Goal: Download file/media

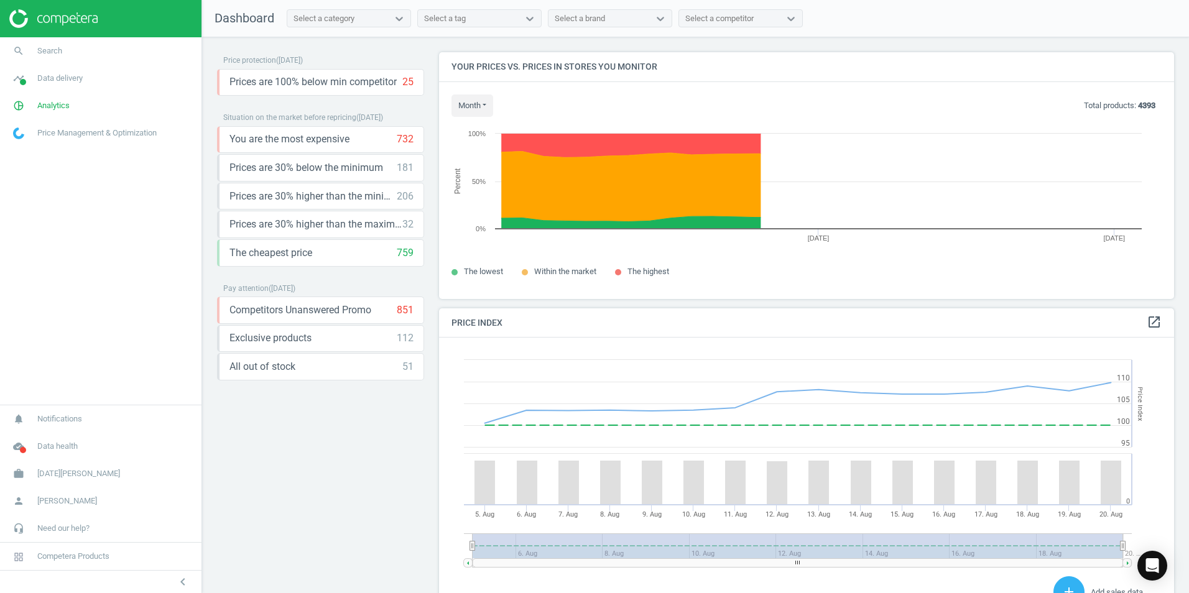
scroll to position [305, 745]
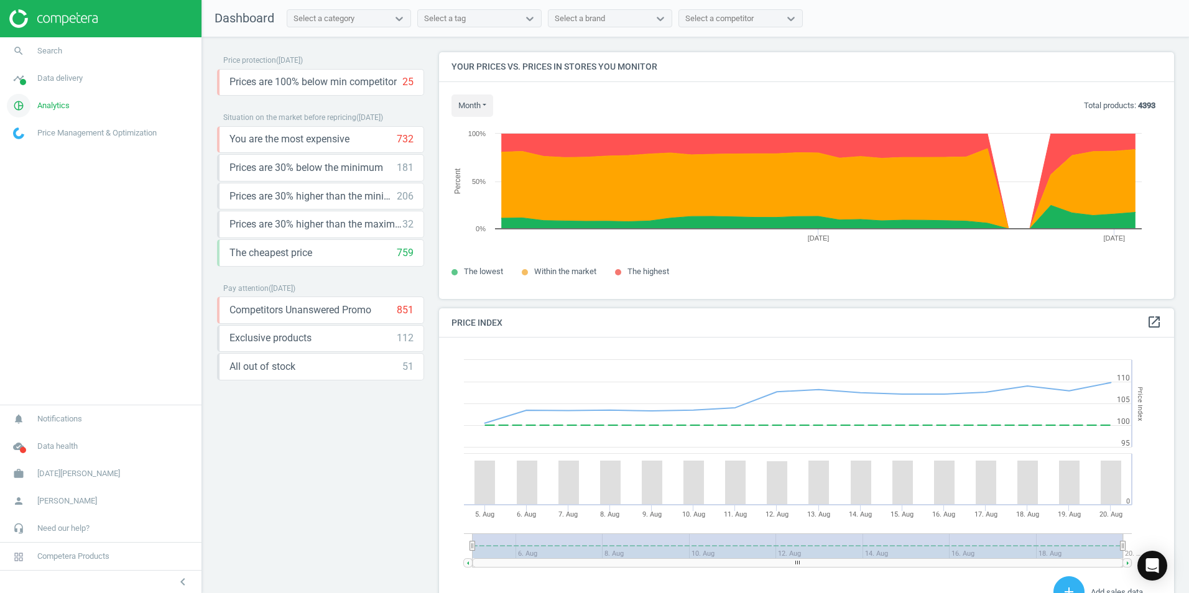
click at [59, 109] on span "Analytics" at bounding box center [53, 105] width 32 height 11
click at [31, 150] on span "Products" at bounding box center [28, 151] width 29 height 10
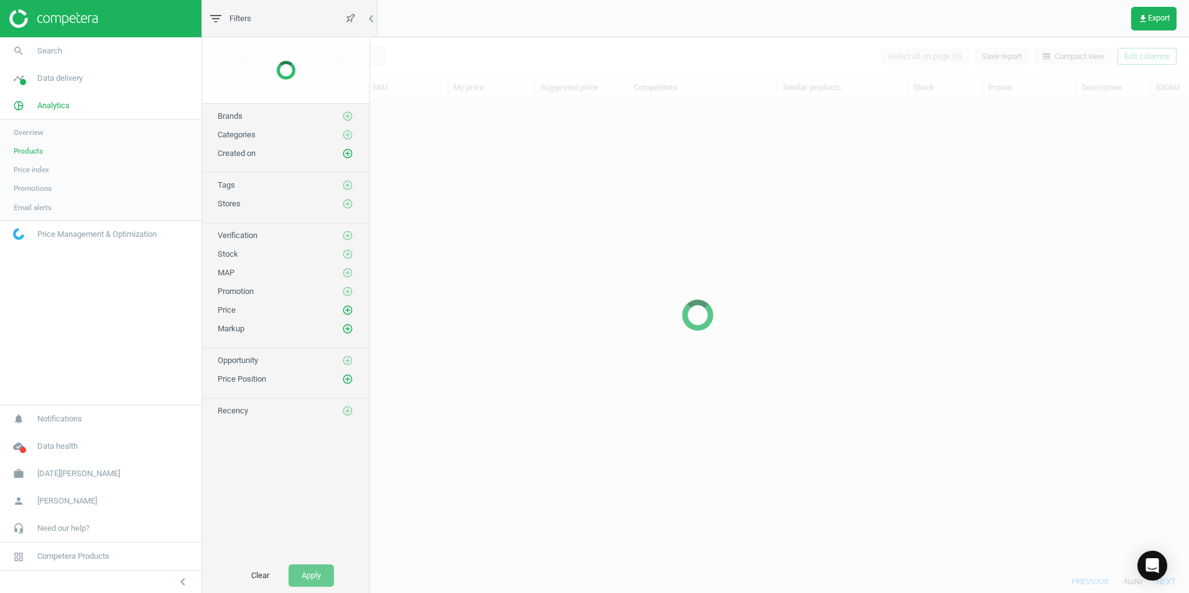
scroll to position [451, 974]
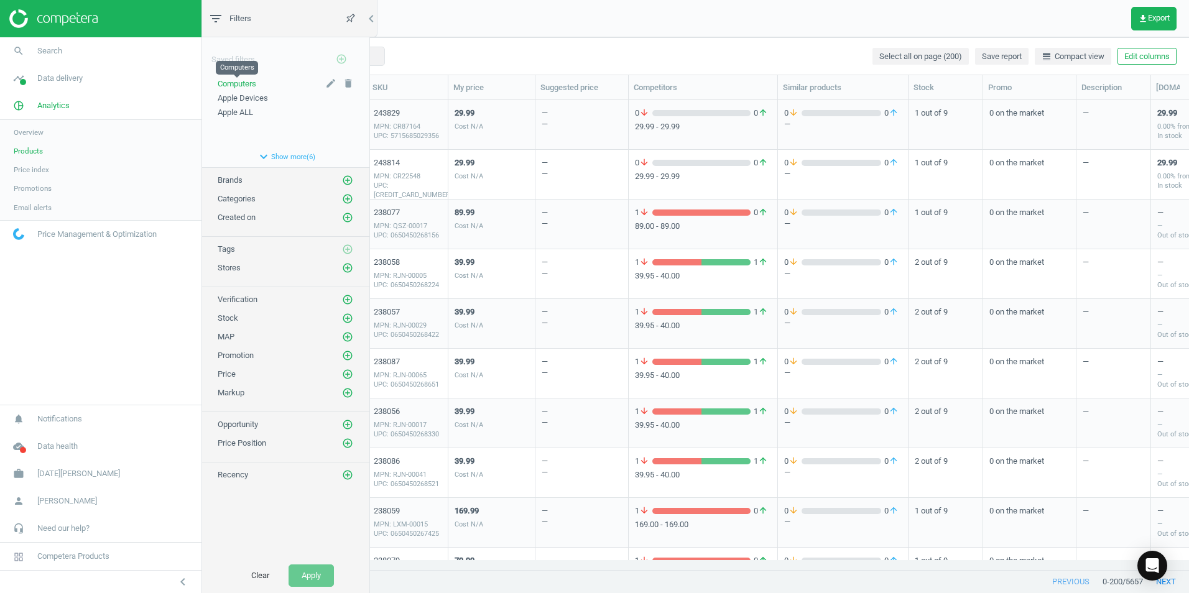
click at [256, 83] on span "Computers" at bounding box center [237, 83] width 39 height 9
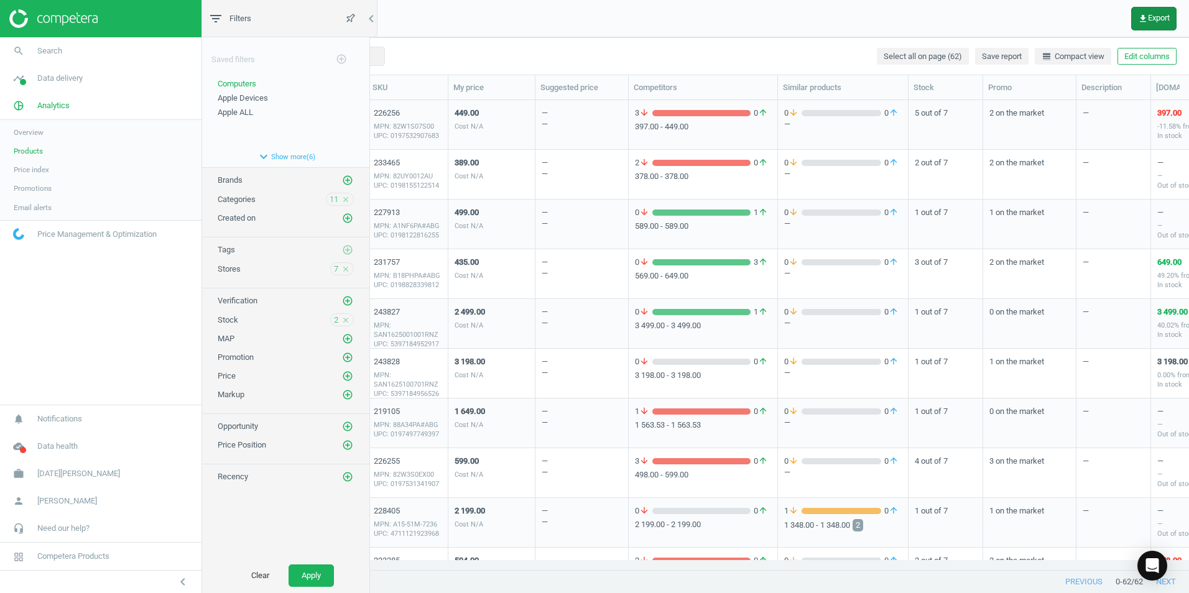
click at [1143, 18] on icon "get_app" at bounding box center [1143, 19] width 10 height 10
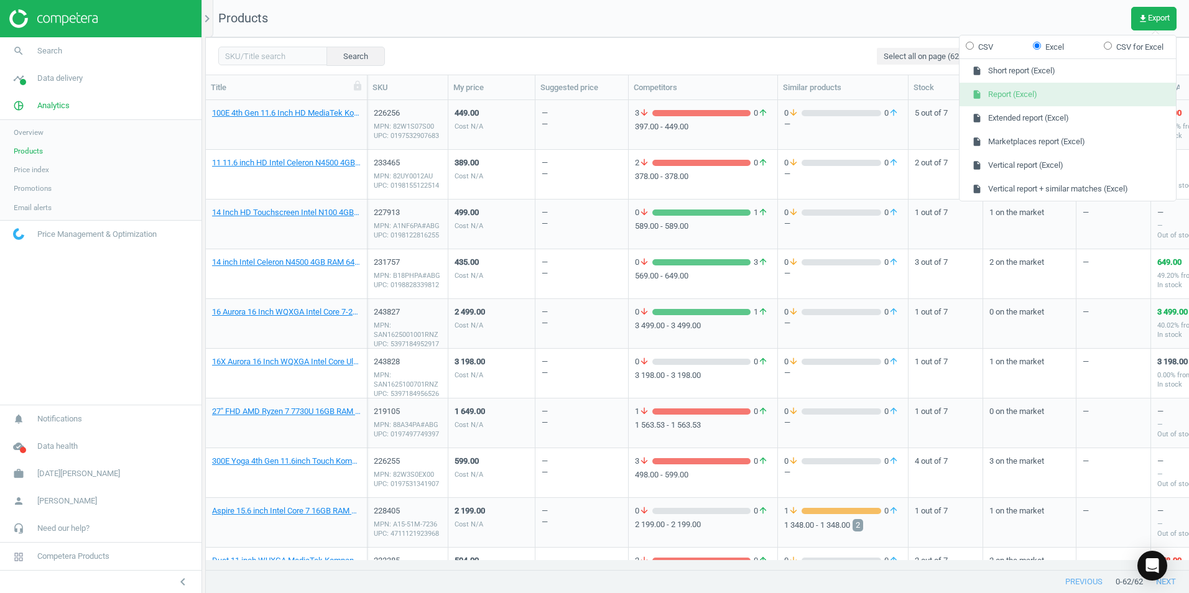
click at [1020, 96] on button "insert_drive_file Report (Excel)" at bounding box center [1067, 95] width 216 height 24
